Goal: Task Accomplishment & Management: Manage account settings

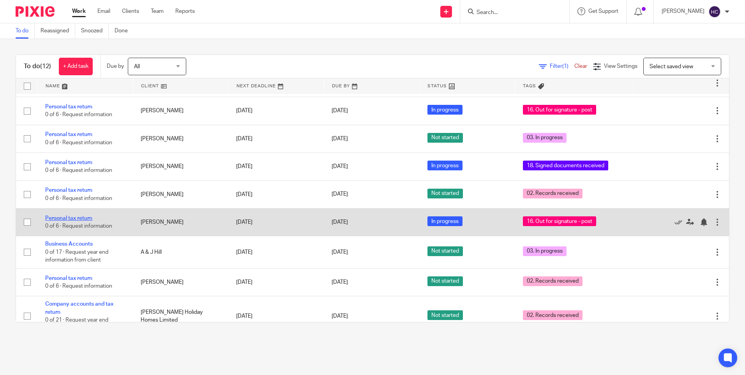
scroll to position [131, 0]
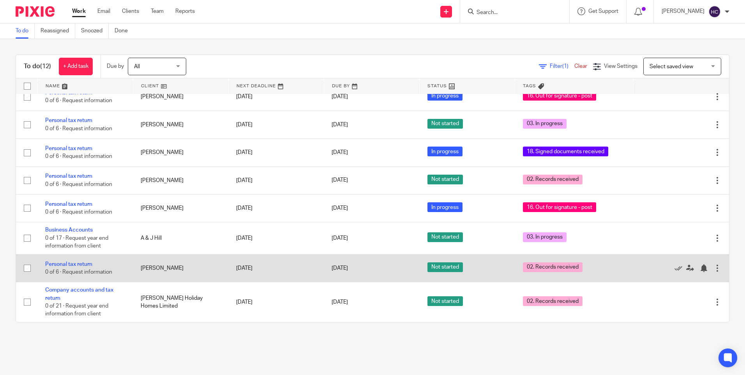
click at [79, 267] on td "Personal tax return 0 of 6 · Request information" at bounding box center [84, 268] width 95 height 28
click at [86, 266] on link "Personal tax return" at bounding box center [68, 263] width 47 height 5
